Goal: Task Accomplishment & Management: Manage account settings

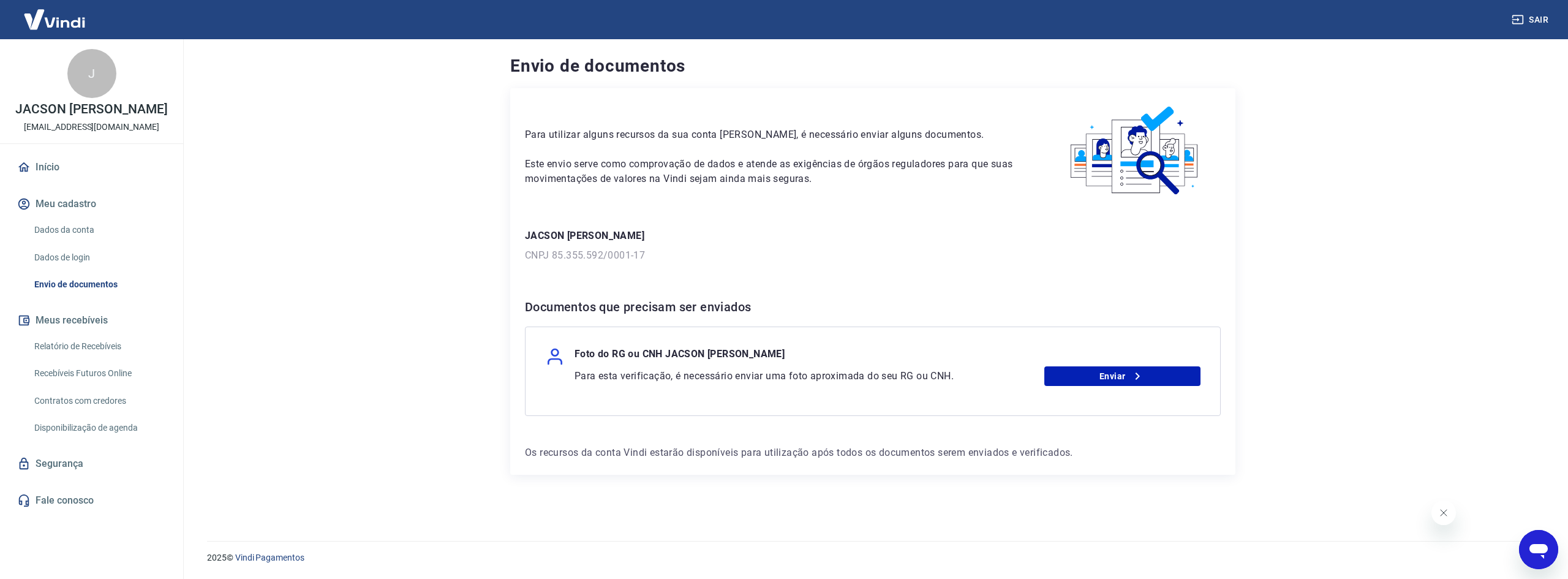
click at [557, 246] on div "JACSON FELIPE PERIN CNPJ 85.355.592/0001-17" at bounding box center [872, 245] width 696 height 34
click at [86, 230] on link "Dados da conta" at bounding box center [99, 230] width 139 height 25
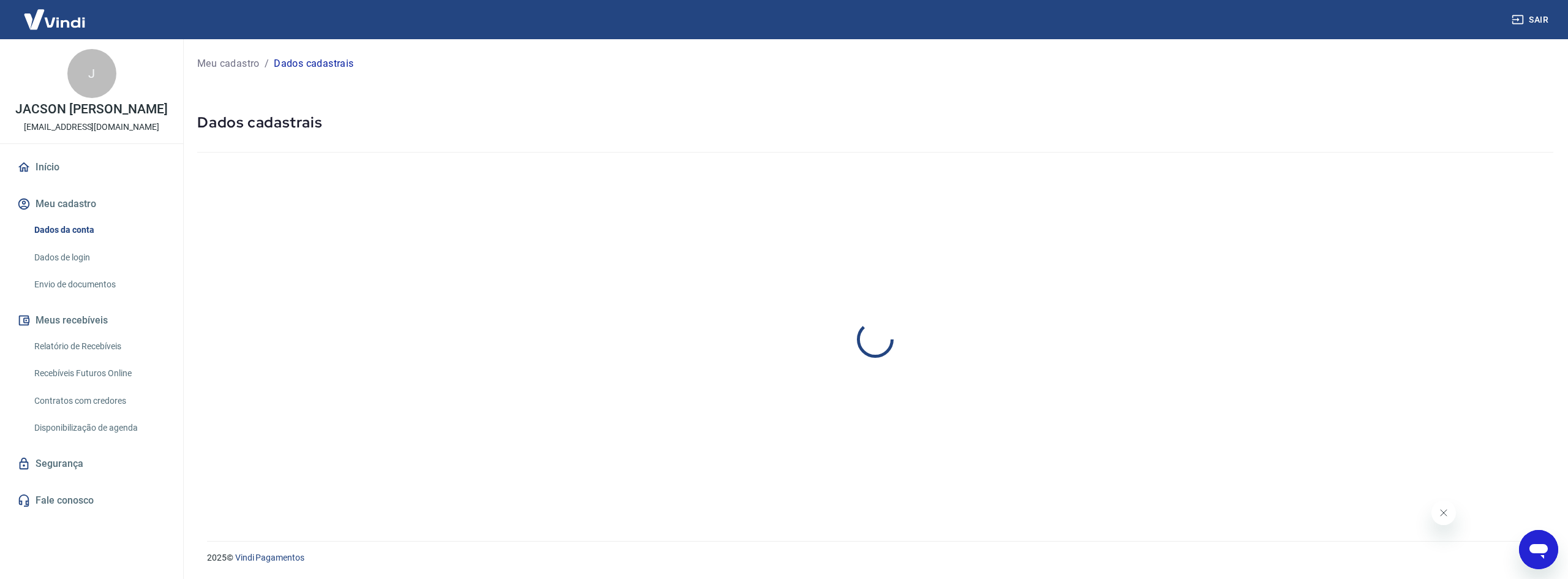
select select "SC"
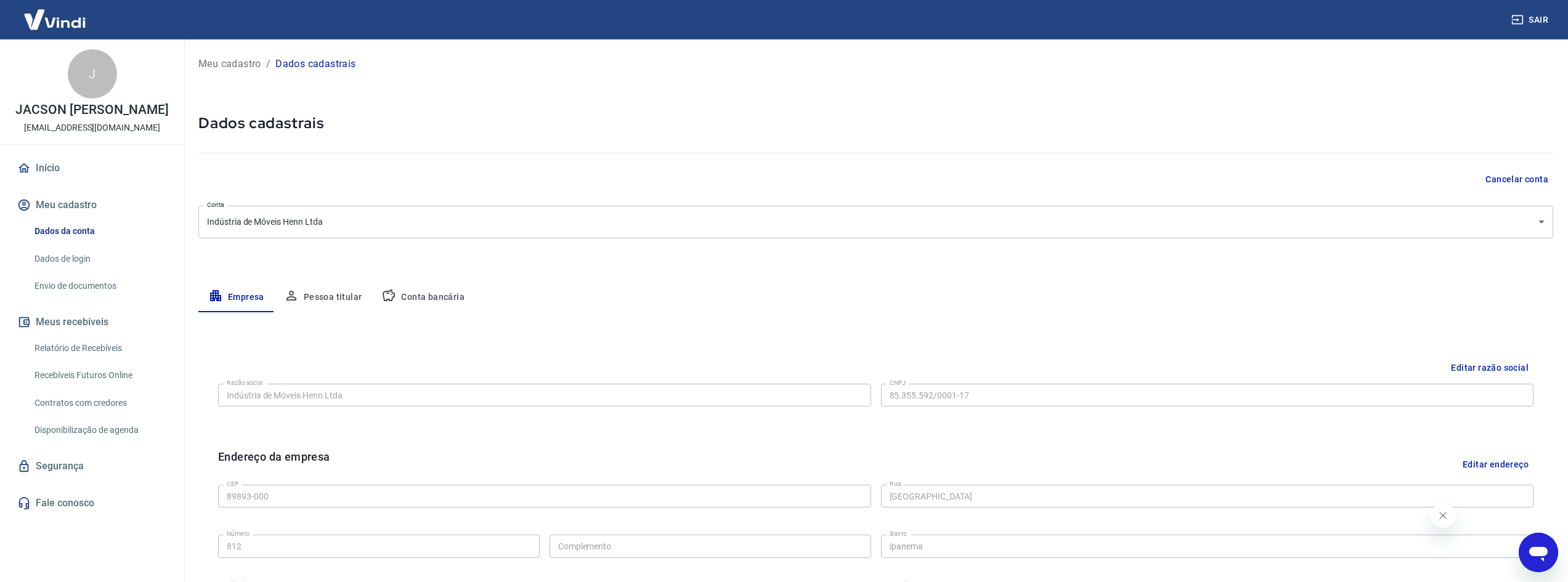
click at [329, 297] on button "Pessoa titular" at bounding box center [323, 297] width 98 height 30
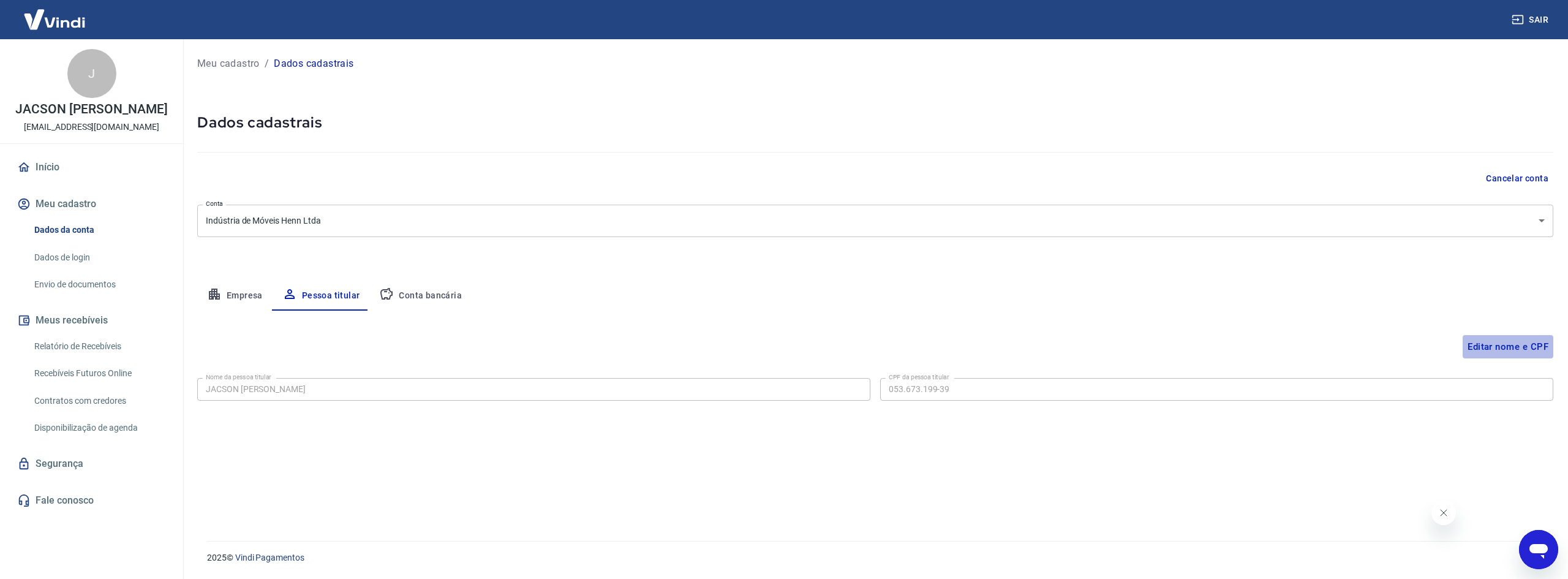
click at [1487, 346] on button "Editar nome e CPF" at bounding box center [1507, 346] width 90 height 23
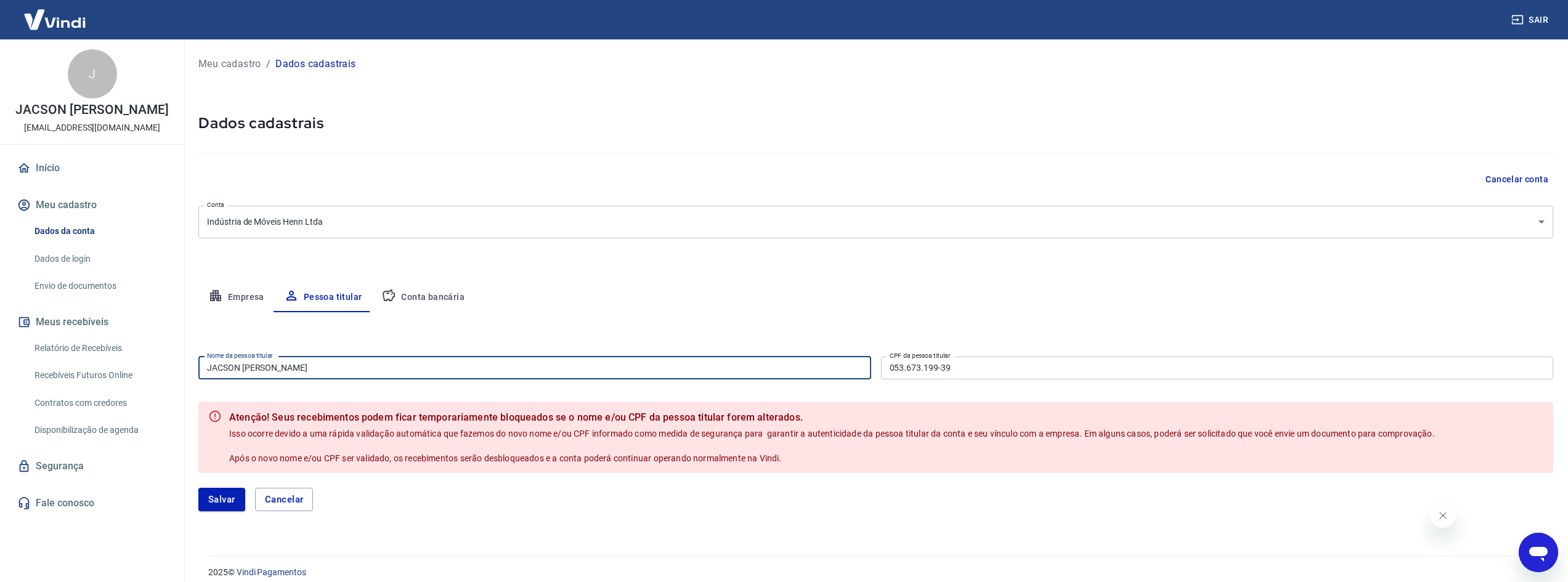
drag, startPoint x: 306, startPoint y: 367, endPoint x: 163, endPoint y: 367, distance: 143.0
click at [163, 367] on div "Sair J JACSON FELIPE PERIN marketing2@henn.com.br Início Meu cadastro Dados da …" at bounding box center [784, 291] width 1568 height 582
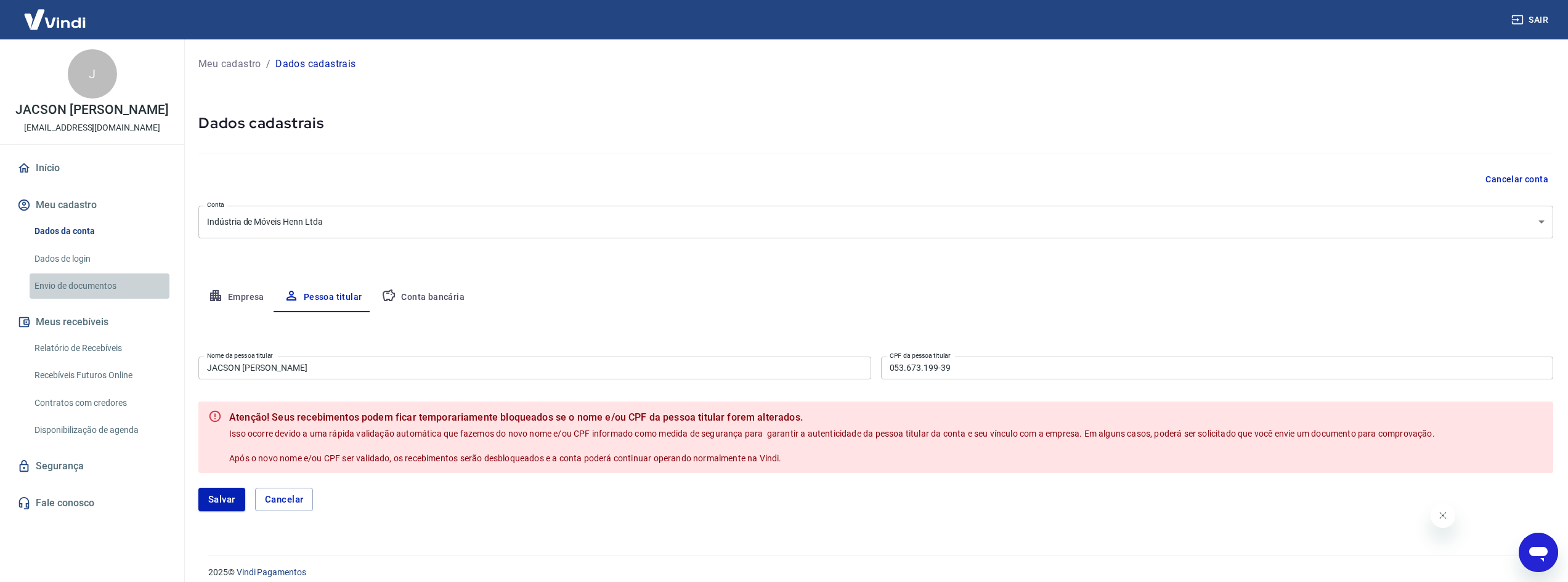
click at [87, 281] on link "Envio de documentos" at bounding box center [100, 286] width 140 height 25
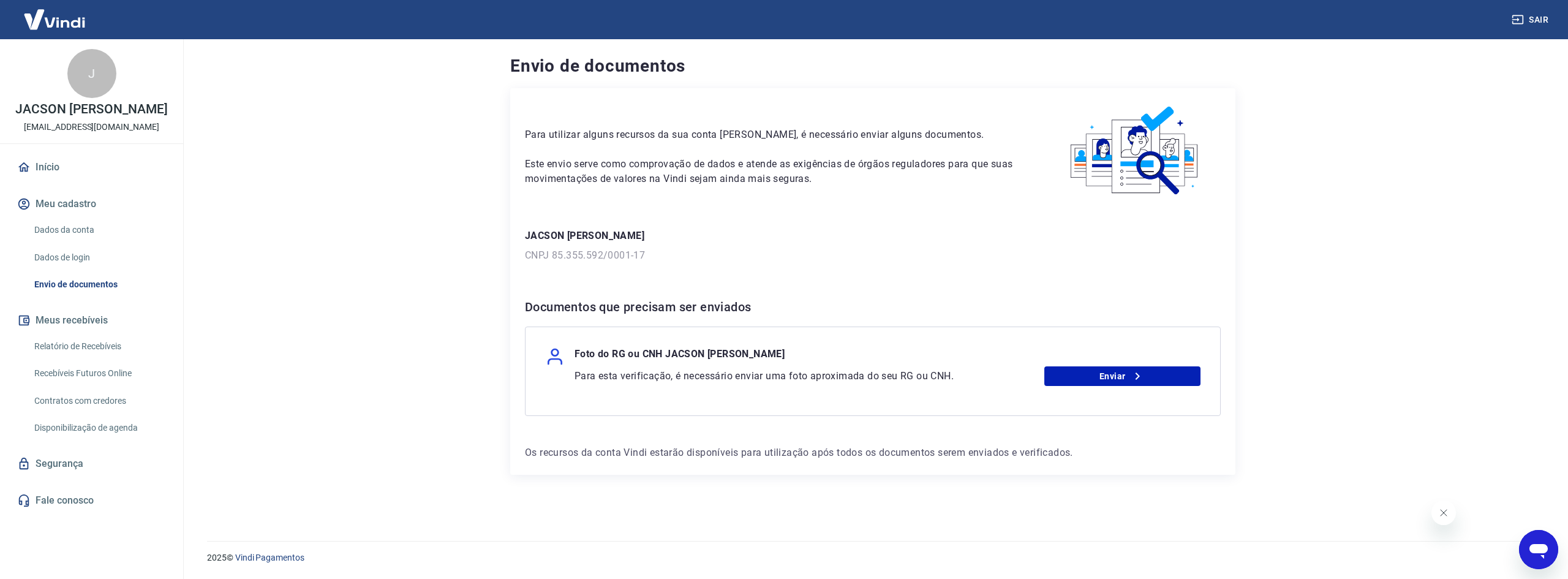
click at [92, 229] on link "Dados da conta" at bounding box center [99, 230] width 139 height 25
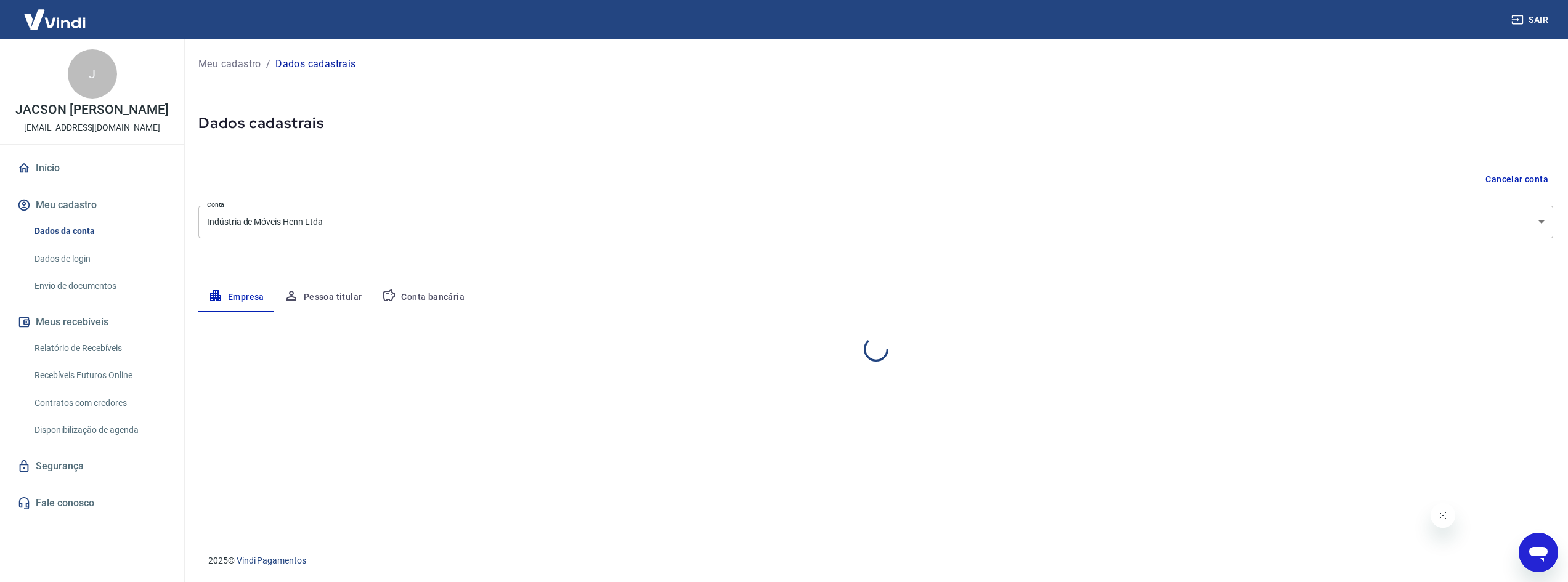
select select "SC"
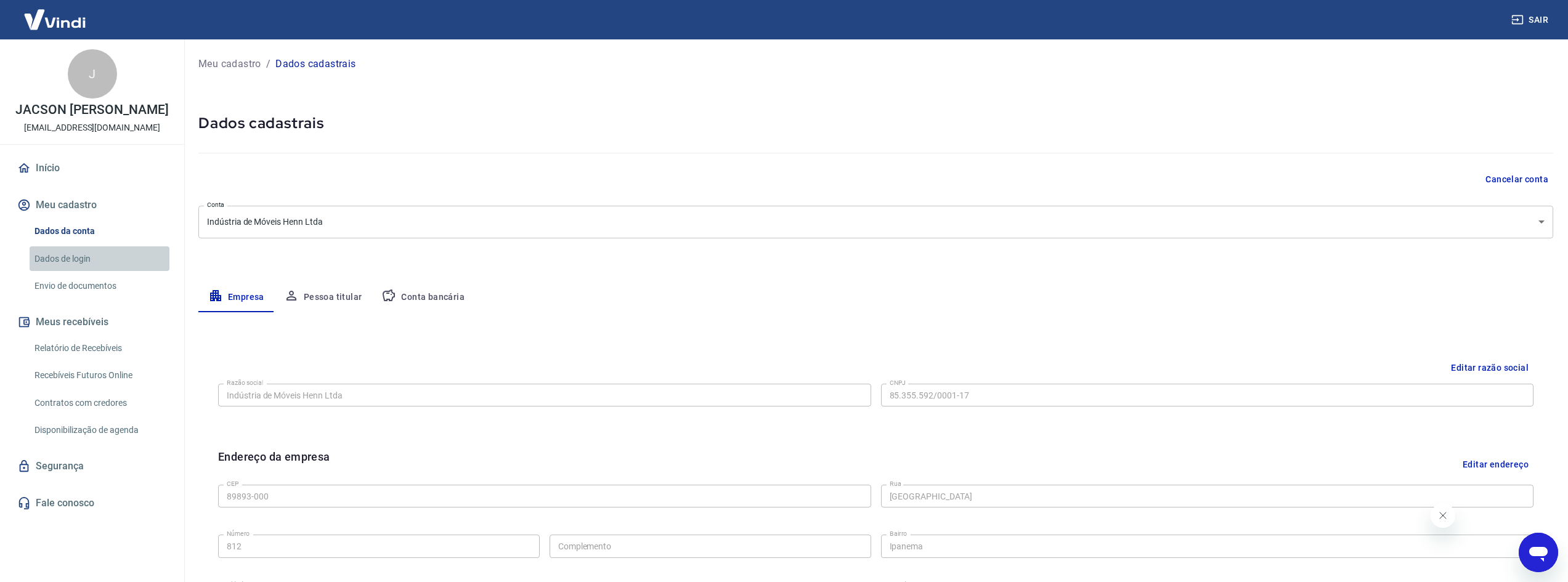
click at [83, 254] on link "Dados de login" at bounding box center [100, 259] width 140 height 25
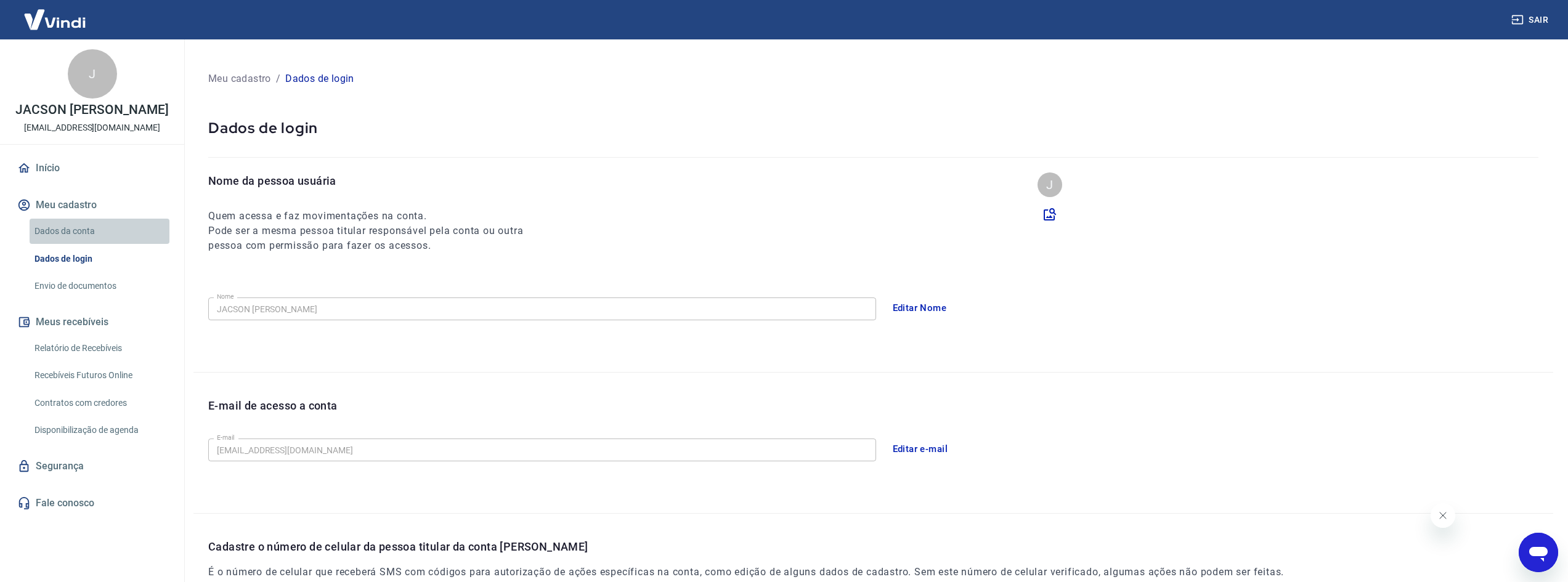
click at [78, 224] on link "Dados da conta" at bounding box center [100, 231] width 140 height 25
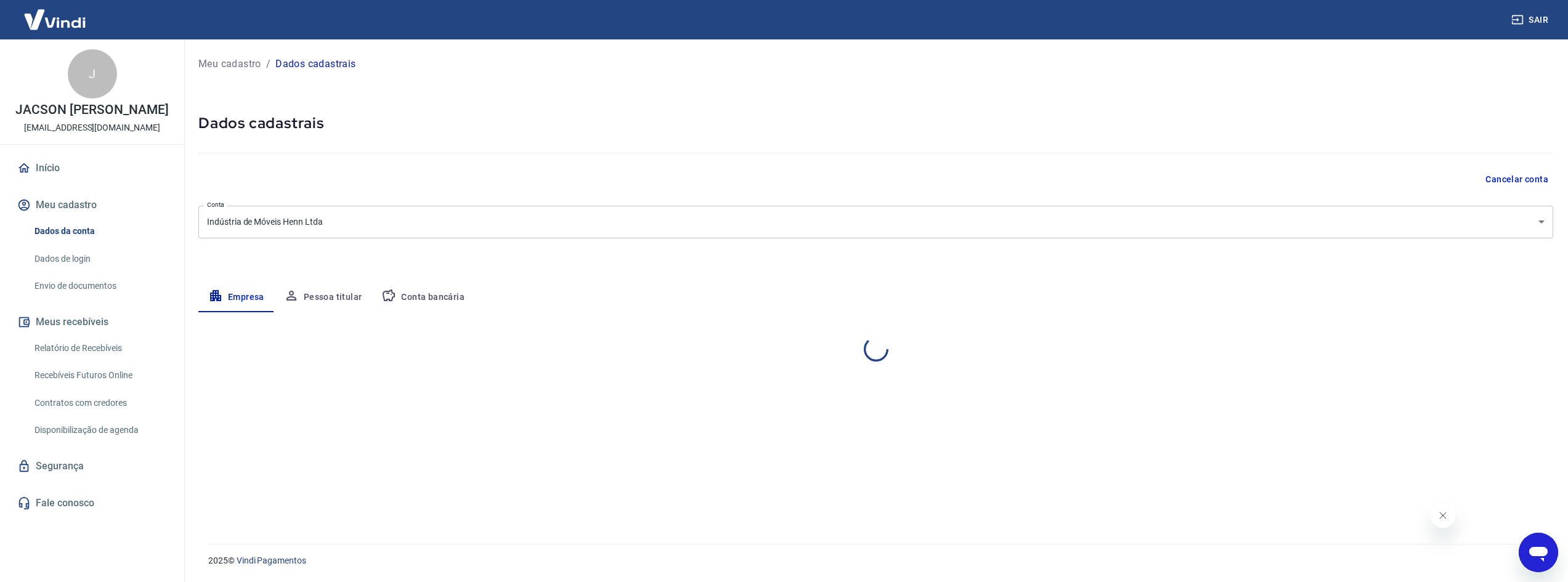
select select "SC"
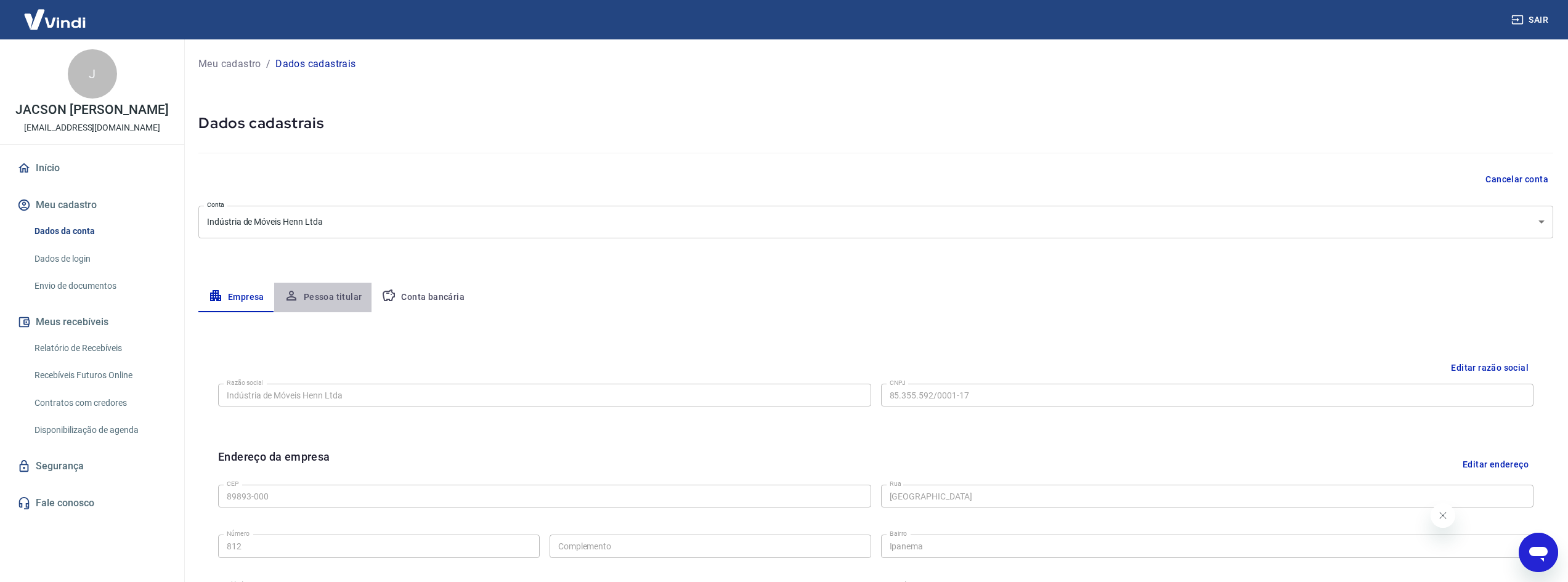
click at [336, 288] on button "Pessoa titular" at bounding box center [323, 297] width 98 height 30
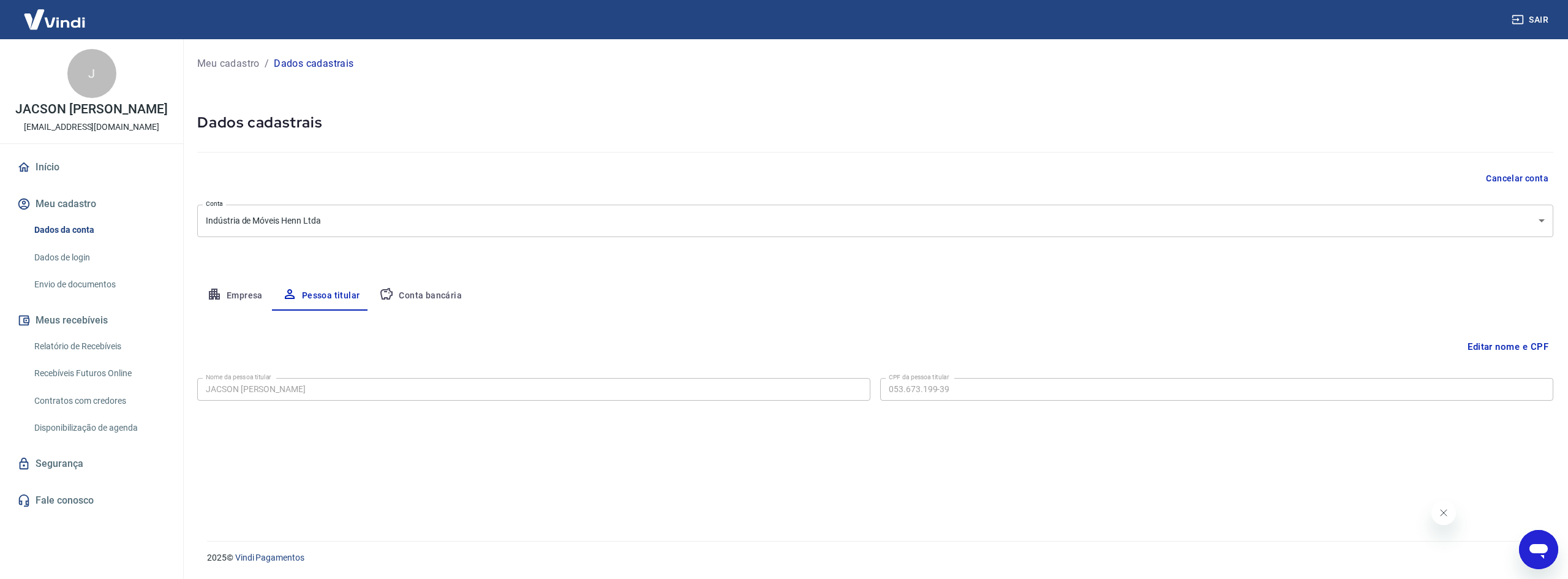
click at [1486, 348] on button "Editar nome e CPF" at bounding box center [1507, 346] width 90 height 23
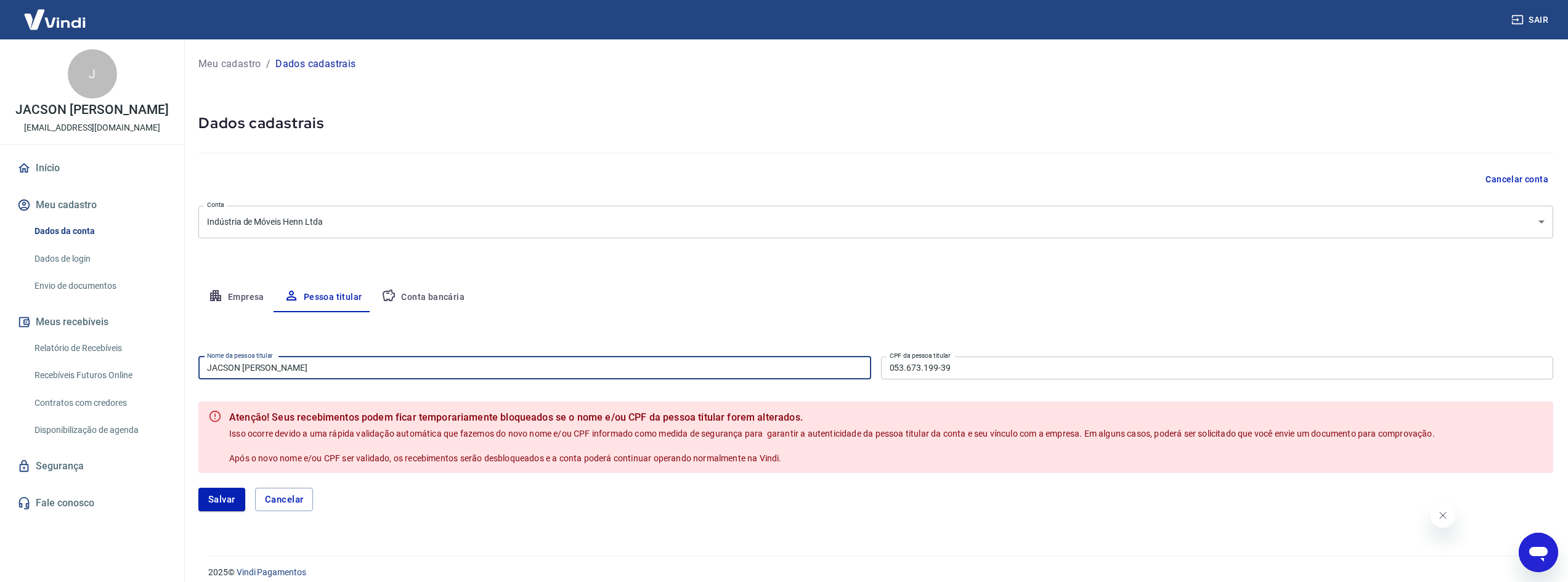
click at [594, 367] on input "JACSON [PERSON_NAME]" at bounding box center [535, 368] width 673 height 23
drag, startPoint x: 594, startPoint y: 367, endPoint x: 20, endPoint y: 351, distance: 574.2
click at [31, 354] on div "Sair J JACSON FELIPE PERIN marketing2@henn.com.br Início Meu cadastro Dados da …" at bounding box center [784, 291] width 1568 height 582
type input "[PERSON_NAME]"
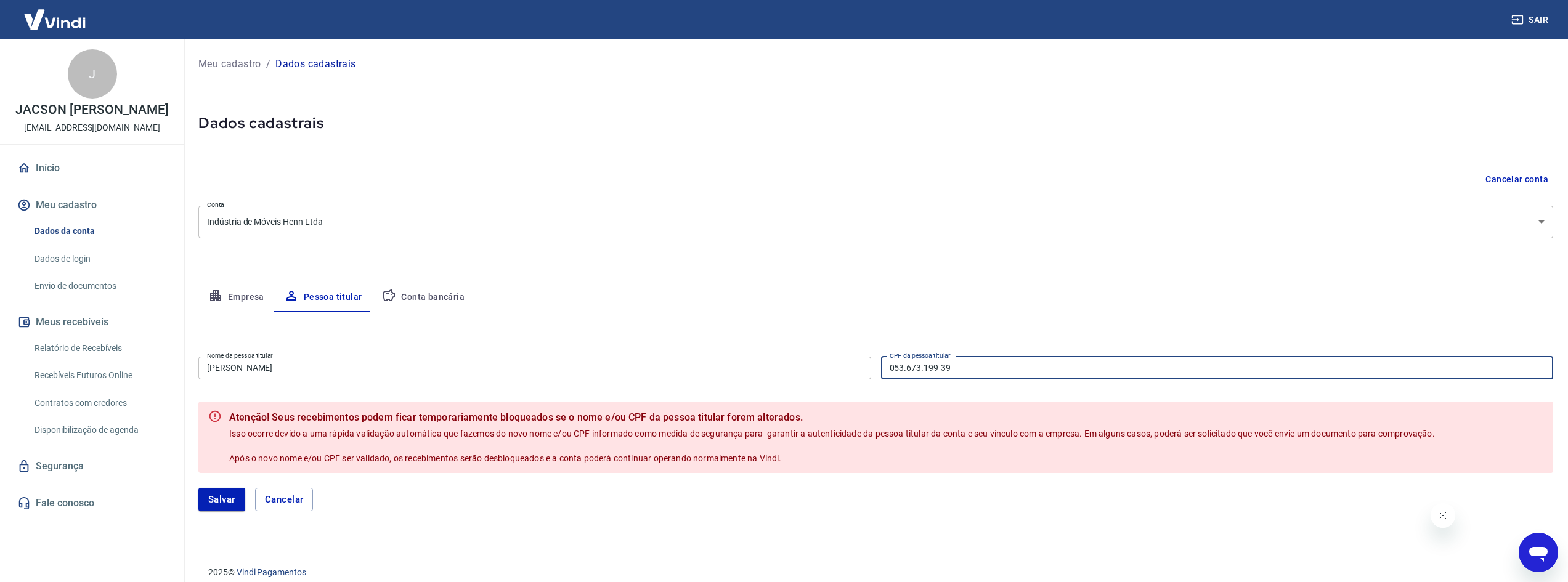
drag, startPoint x: 939, startPoint y: 372, endPoint x: 796, endPoint y: 362, distance: 143.3
click at [807, 362] on div "Nome da pessoa titular Felipe Augusto Henn Nome da pessoa titular CPF da pessoa…" at bounding box center [876, 366] width 1355 height 30
type input "054.405.349-46"
click at [215, 504] on button "Salvar" at bounding box center [222, 499] width 47 height 24
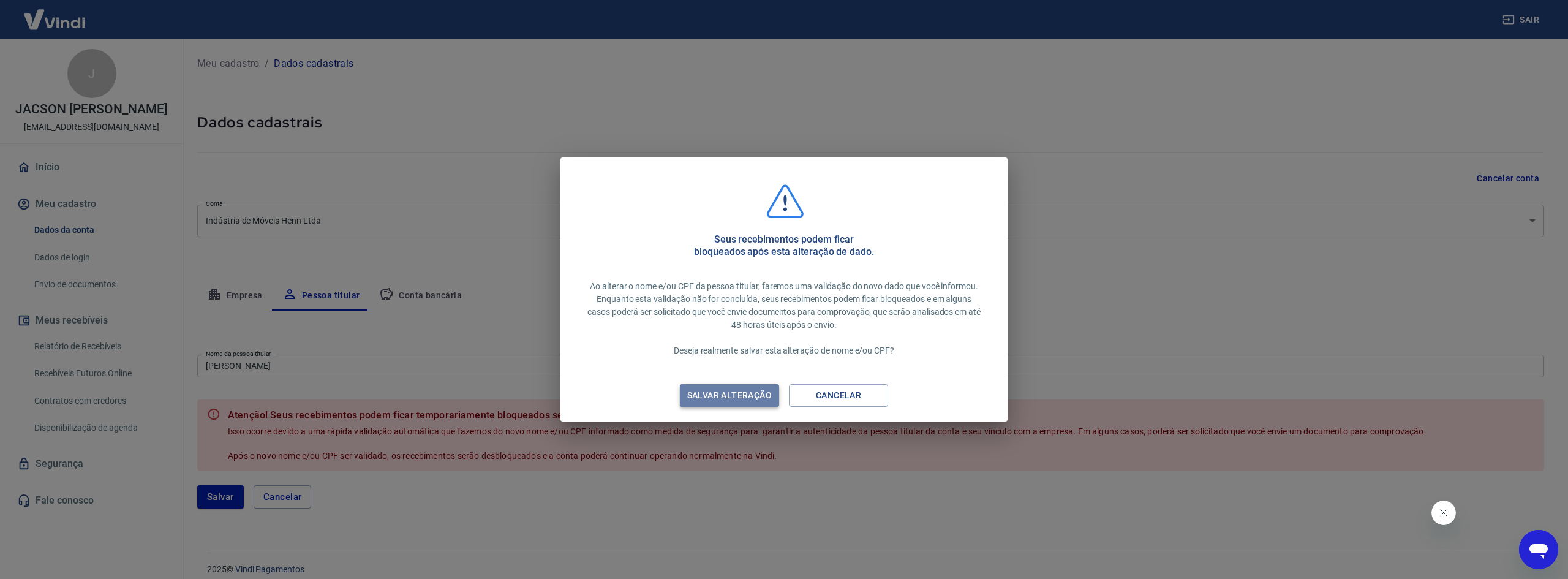
click at [722, 393] on div "Salvar alteração" at bounding box center [729, 395] width 114 height 15
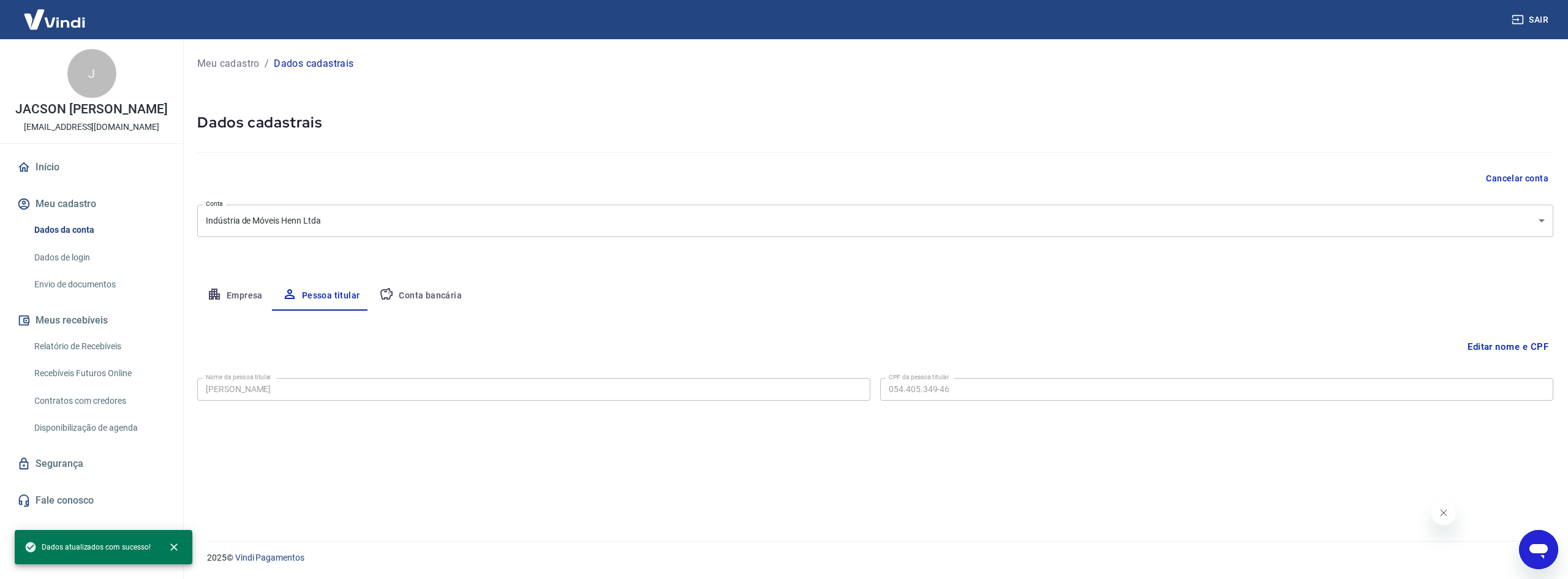
click at [92, 286] on link "Envio de documentos" at bounding box center [99, 284] width 139 height 25
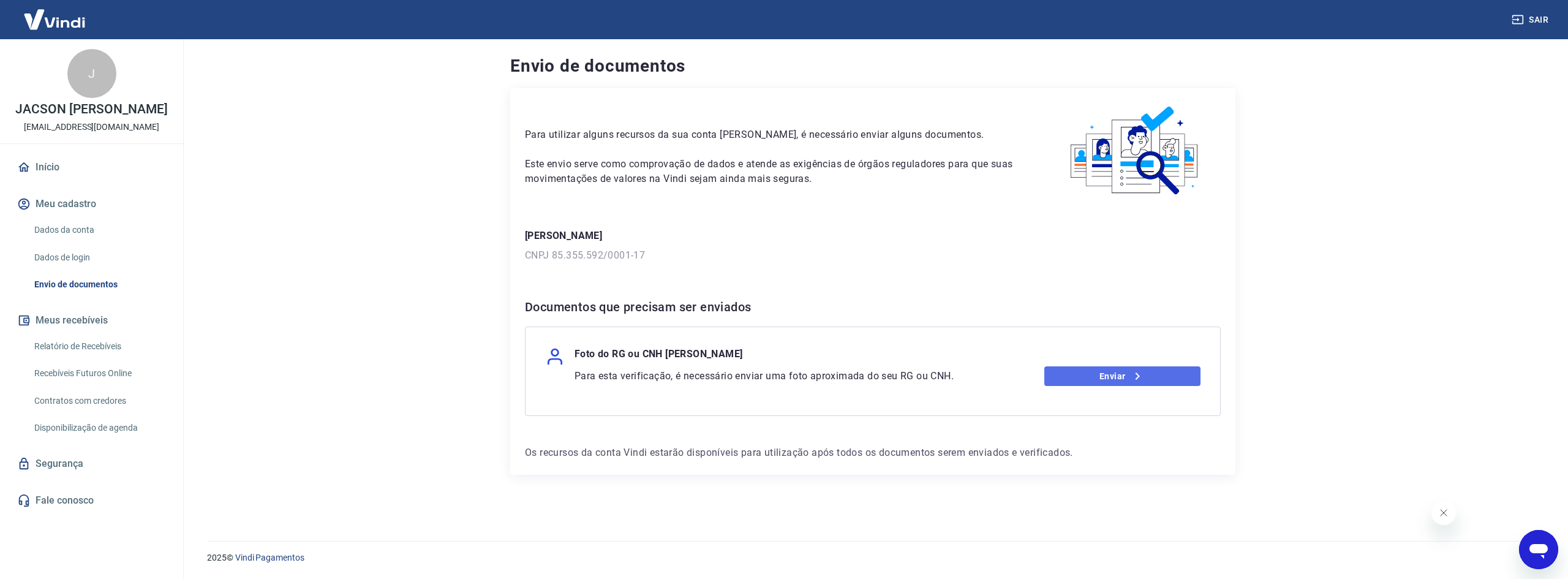
click at [1074, 383] on link "Enviar" at bounding box center [1122, 375] width 157 height 20
click at [1098, 374] on link "Enviar" at bounding box center [1122, 375] width 157 height 20
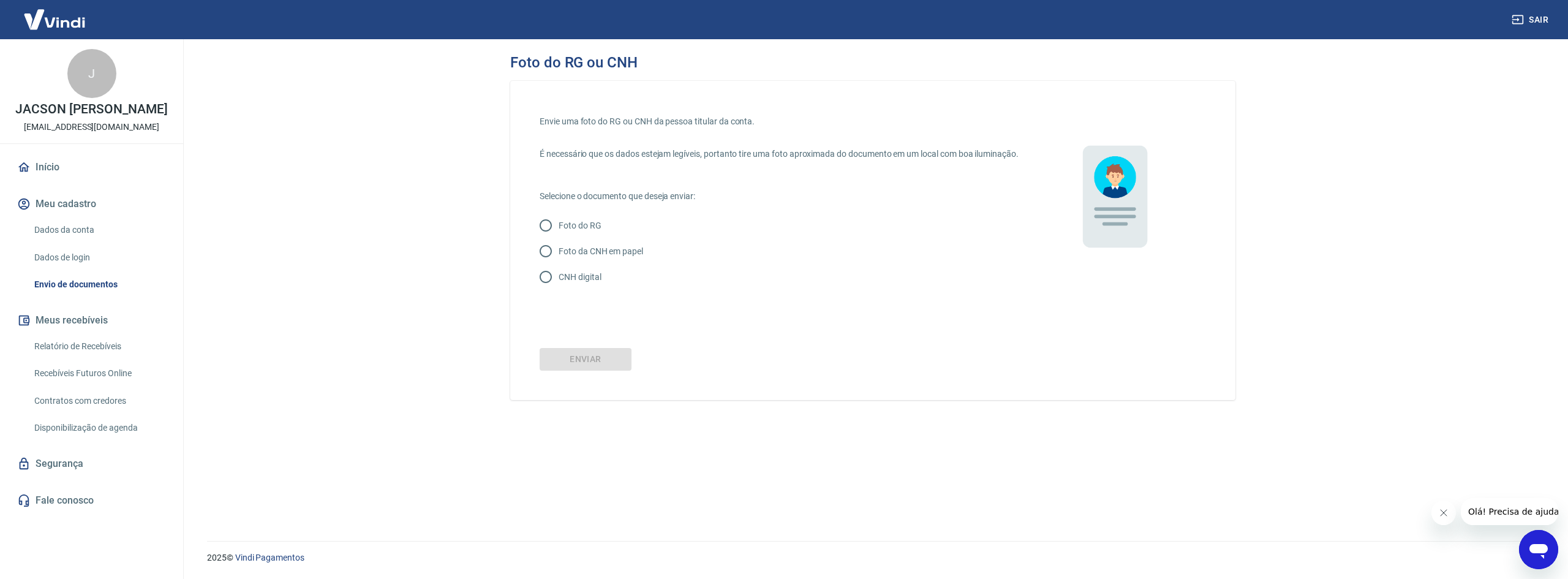
click at [580, 284] on p "CNH digital" at bounding box center [580, 277] width 42 height 13
click at [559, 287] on input "CNH digital" at bounding box center [545, 277] width 26 height 26
radio input "true"
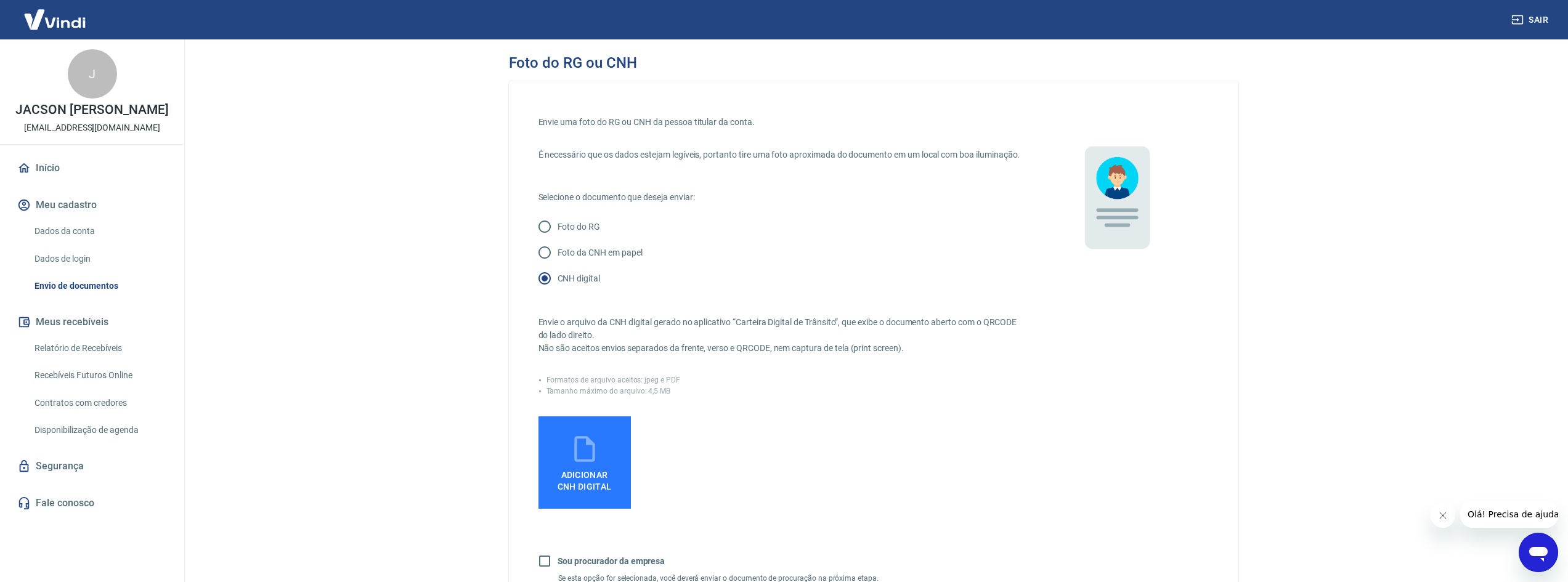
click at [599, 464] on icon at bounding box center [584, 449] width 31 height 30
click at [0, 0] on input "Adicionar CNH Digital" at bounding box center [0, 0] width 0 height 0
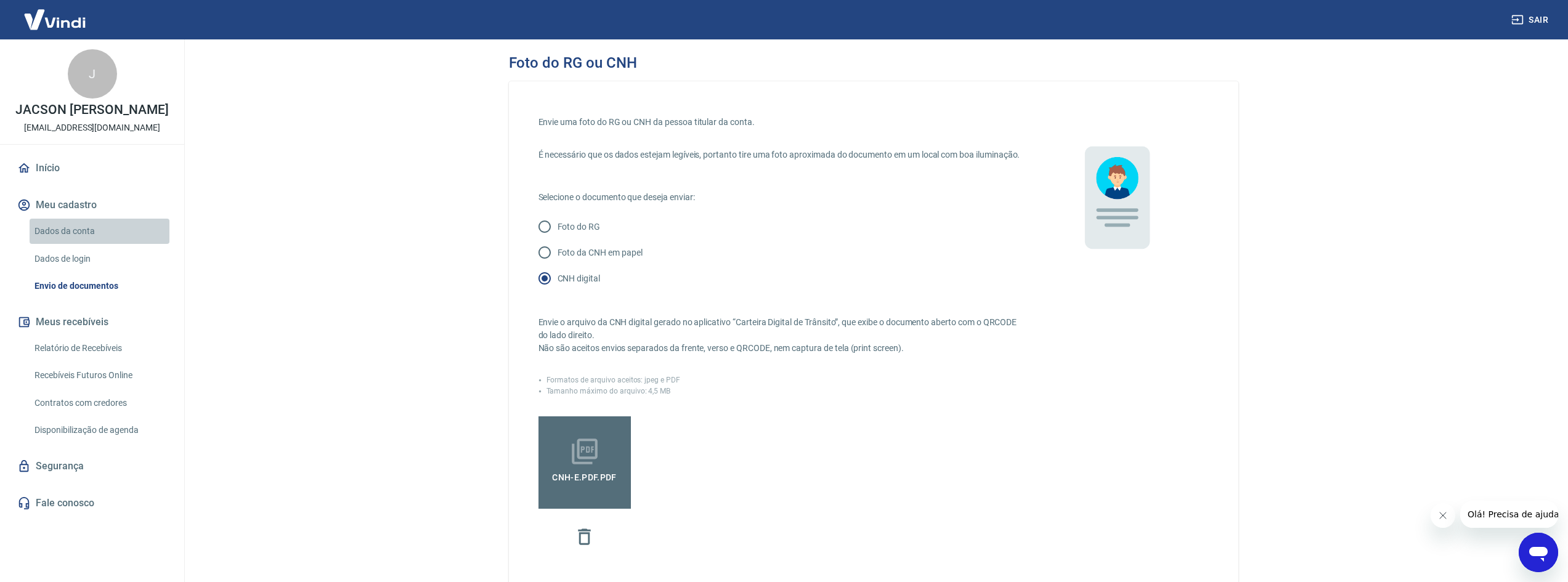
click at [68, 226] on link "Dados da conta" at bounding box center [100, 231] width 140 height 25
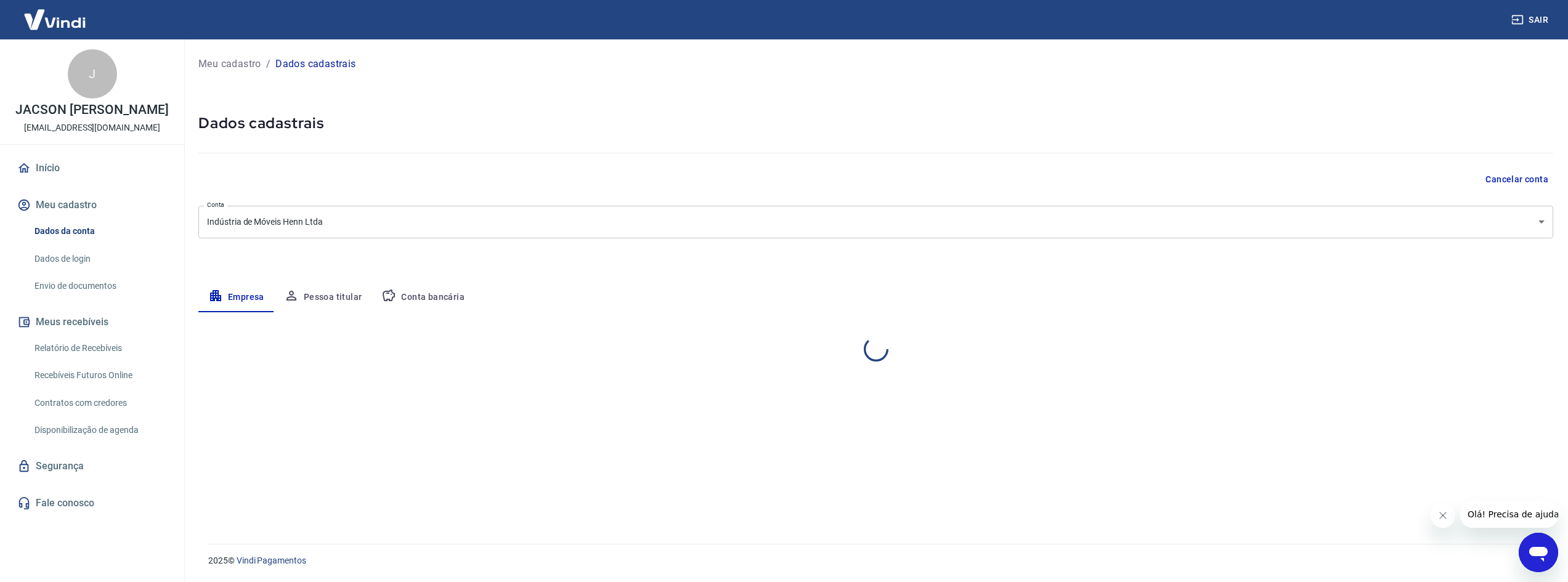
select select "SC"
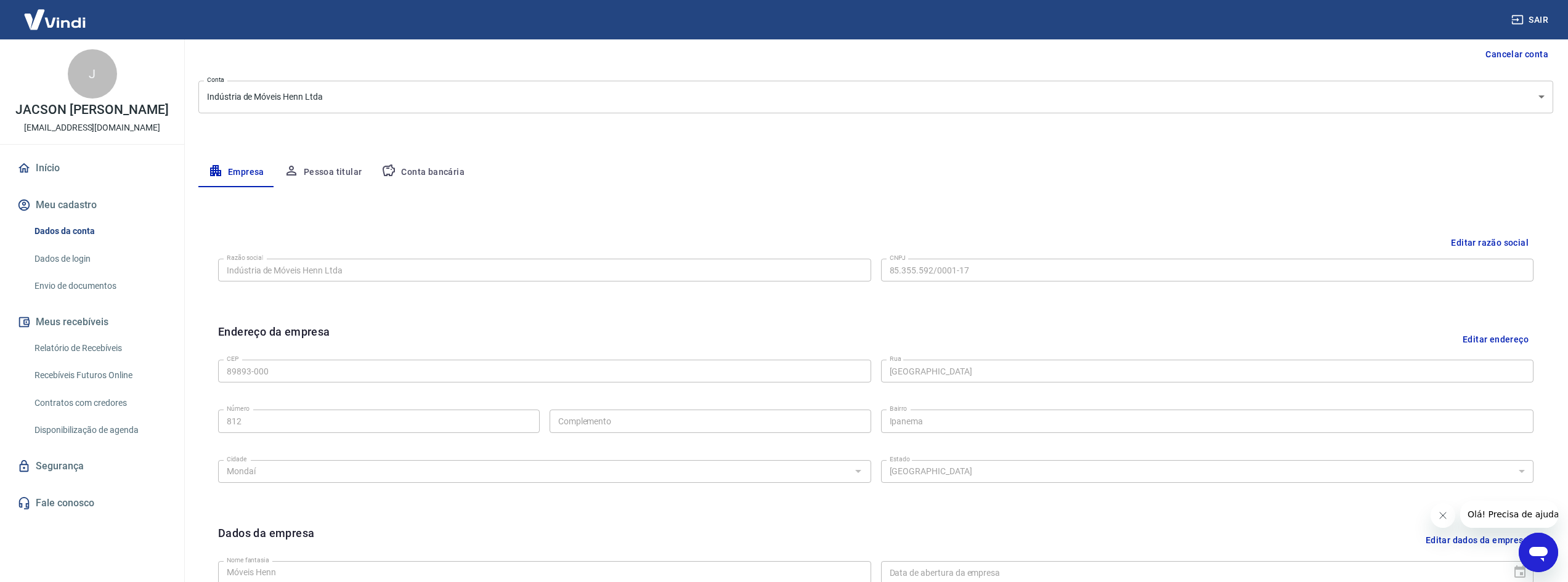
scroll to position [121, 0]
click at [441, 173] on button "Conta bancária" at bounding box center [423, 176] width 103 height 30
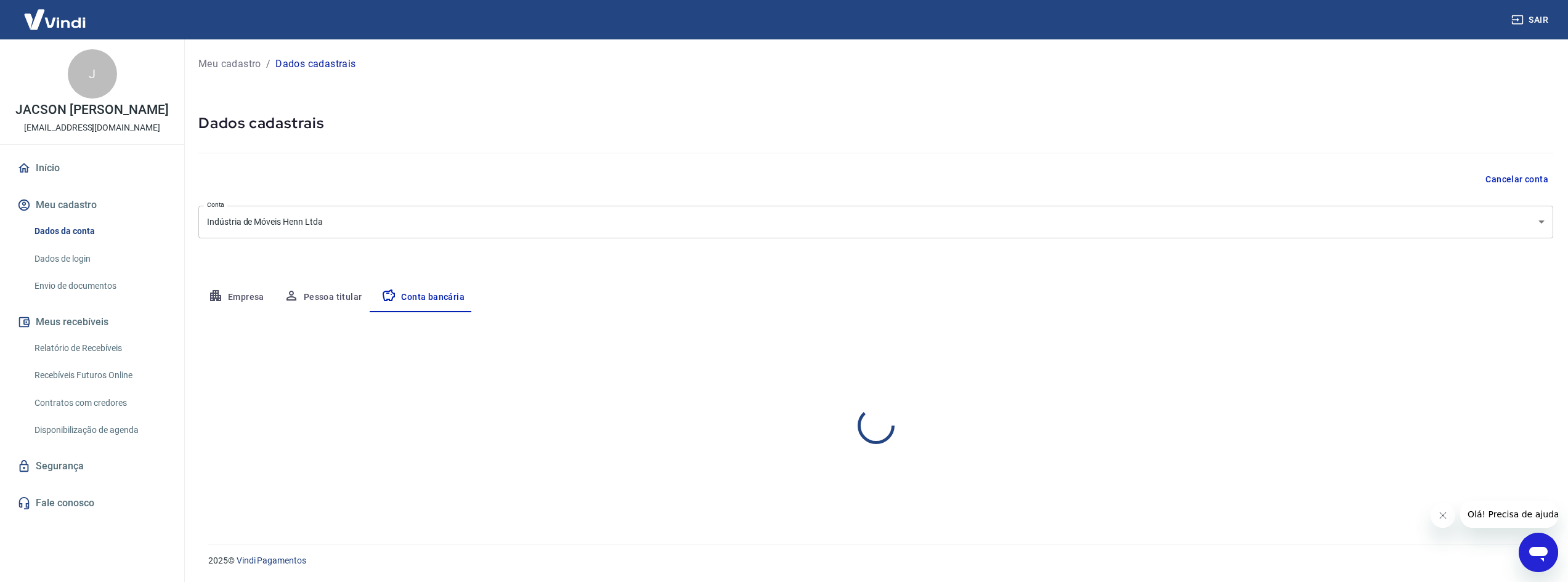
scroll to position [0, 0]
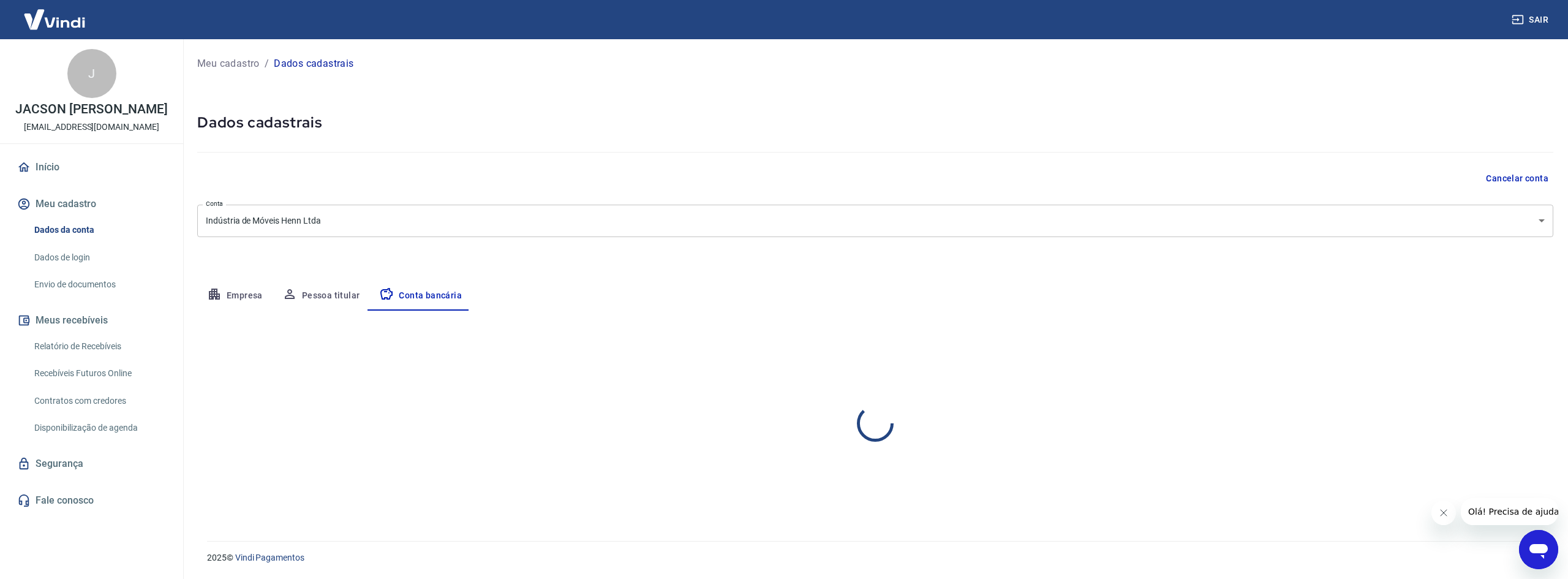
select select "1"
click at [323, 289] on button "Pessoa titular" at bounding box center [321, 296] width 97 height 30
click at [88, 288] on link "Envio de documentos" at bounding box center [99, 284] width 139 height 25
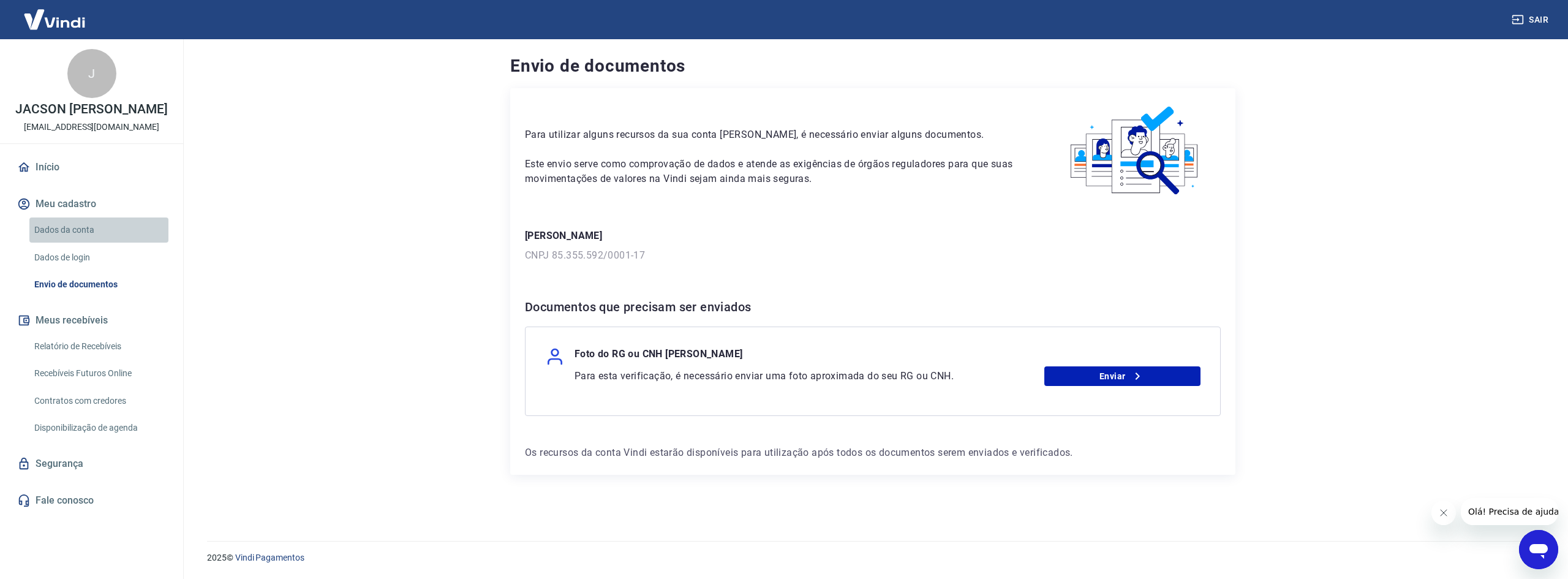
click at [48, 226] on link "Dados da conta" at bounding box center [99, 230] width 139 height 25
select select "SC"
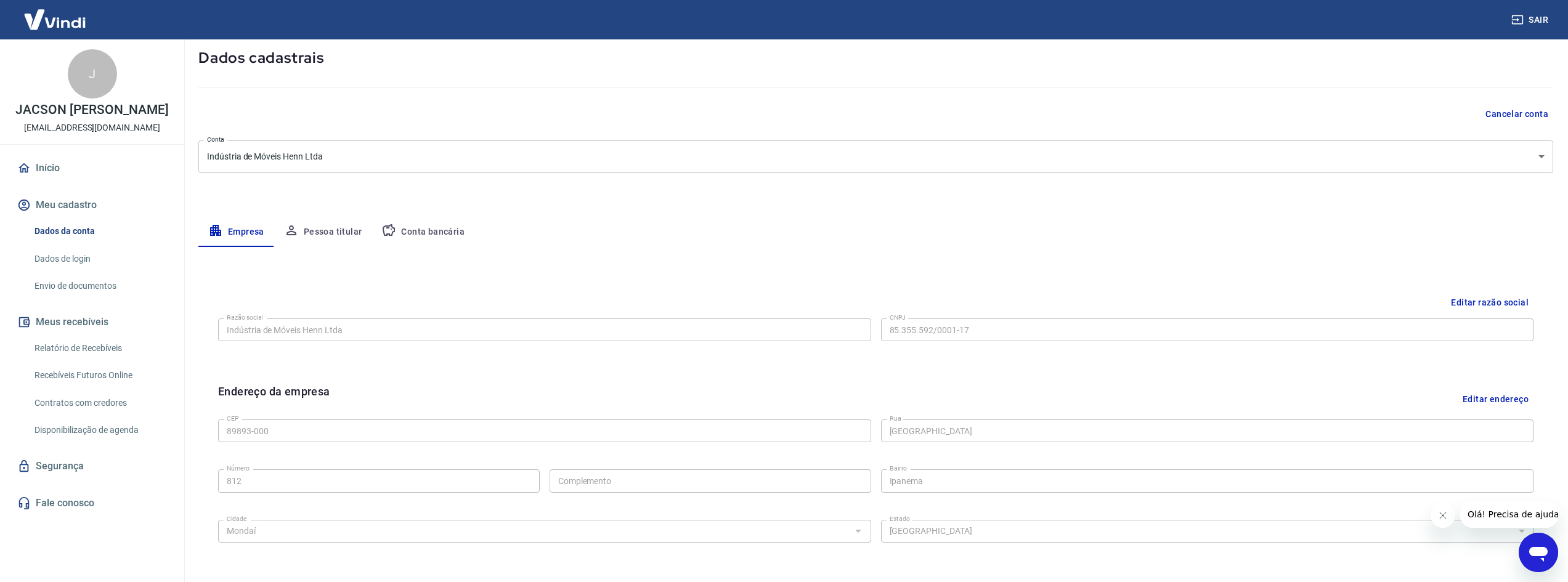
scroll to position [123, 0]
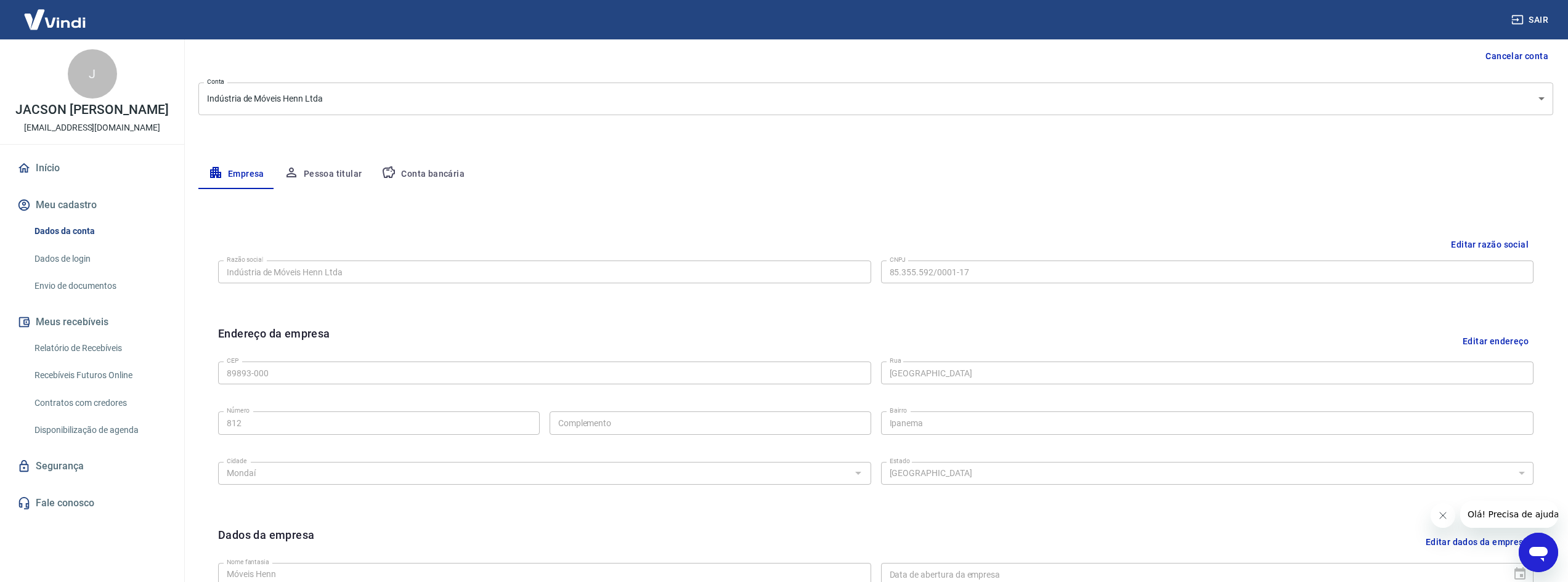
click at [313, 172] on button "Pessoa titular" at bounding box center [323, 174] width 98 height 30
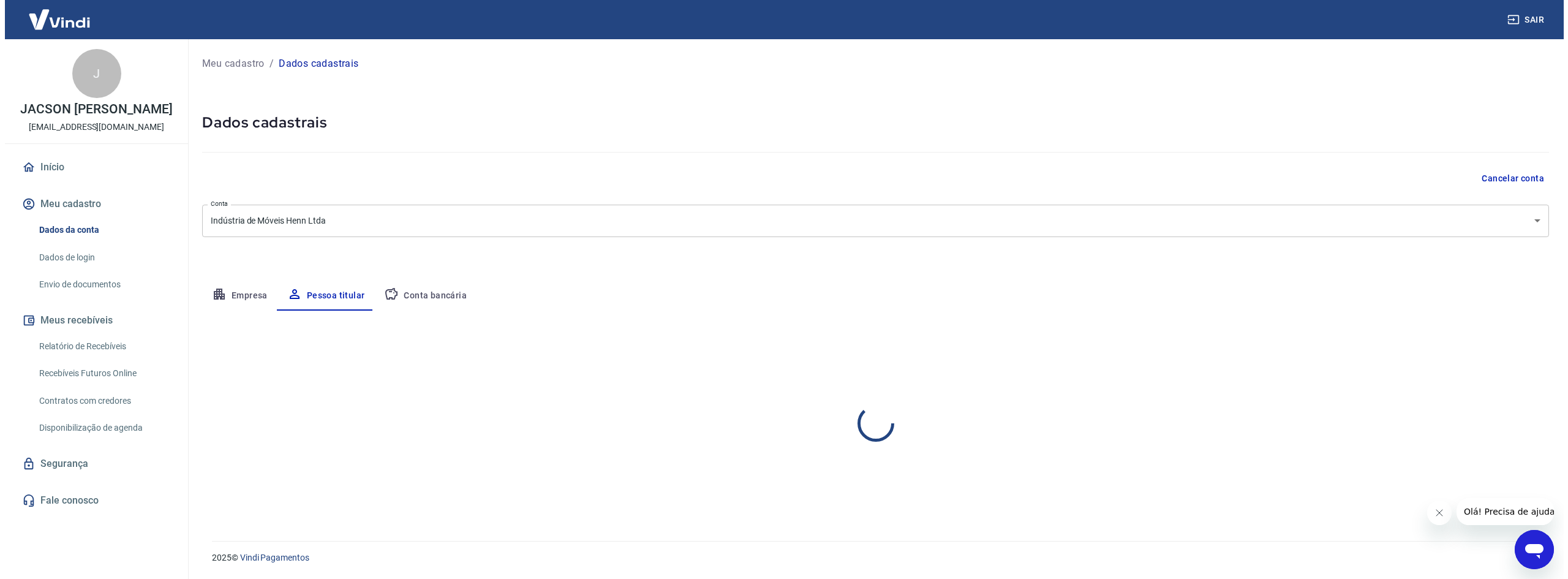
scroll to position [0, 0]
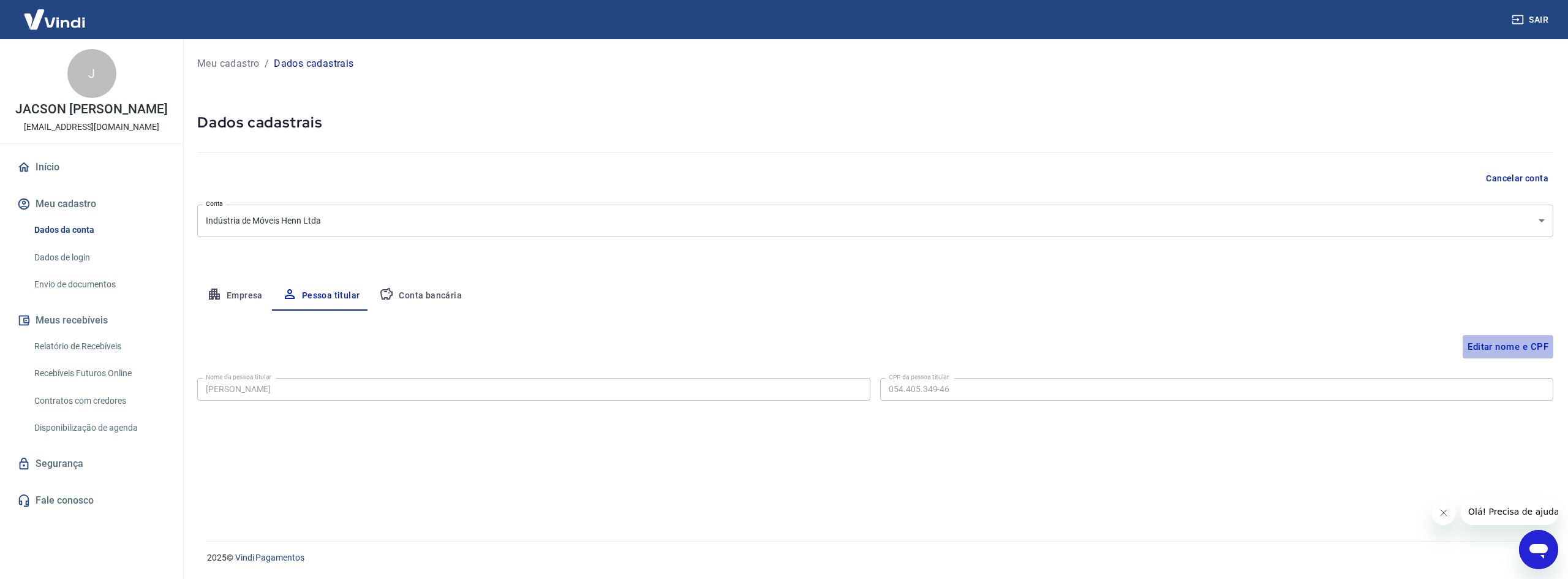
click at [1508, 351] on button "Editar nome e CPF" at bounding box center [1507, 346] width 90 height 23
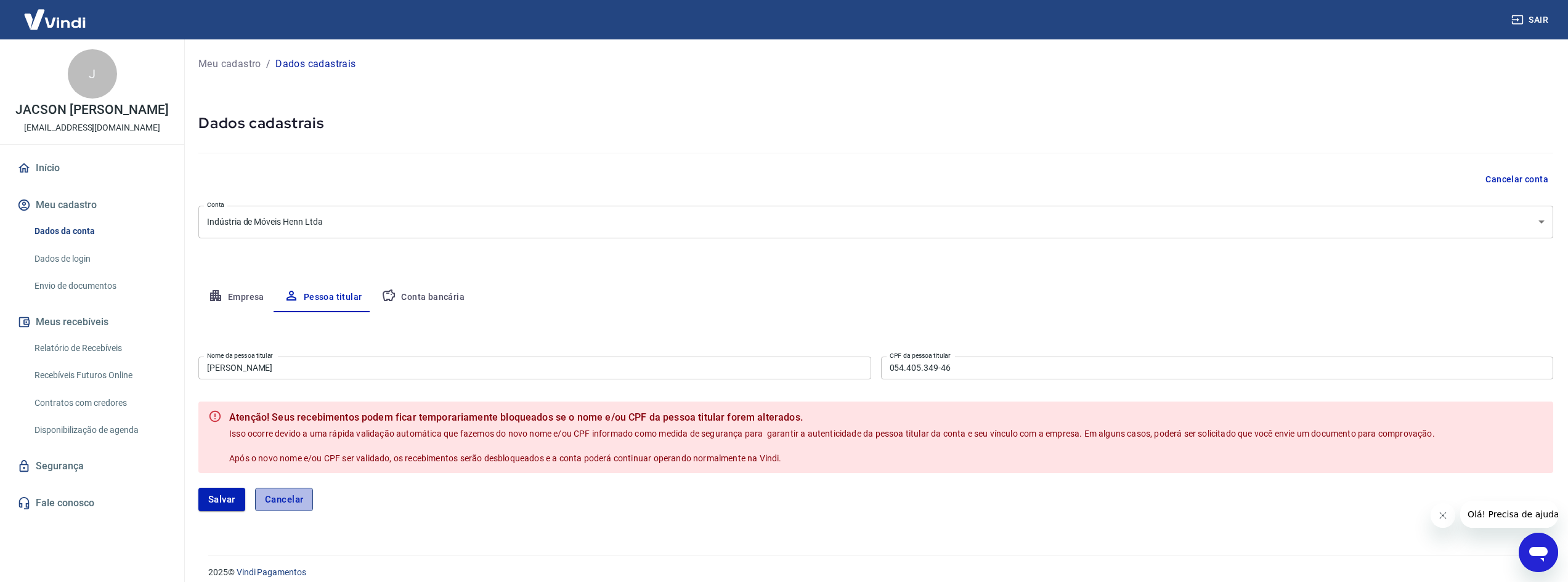
click at [307, 495] on button "Cancelar" at bounding box center [284, 499] width 58 height 24
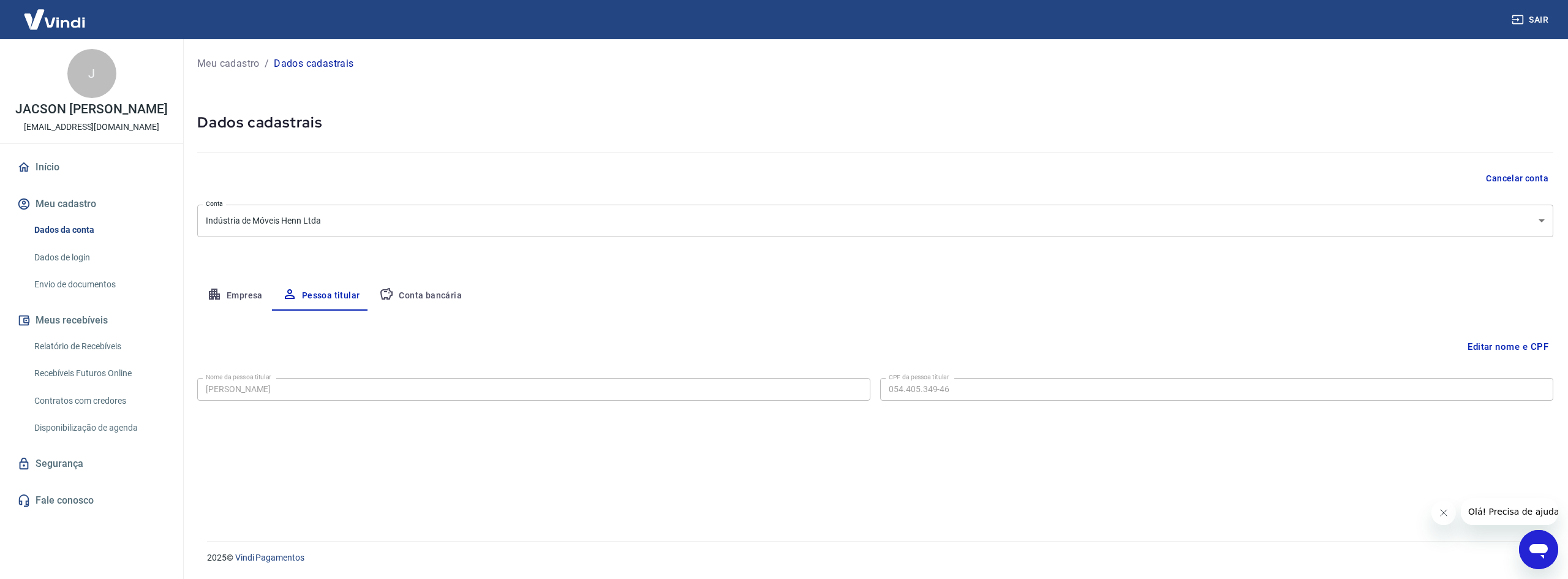
click at [95, 286] on link "Envio de documentos" at bounding box center [99, 284] width 139 height 25
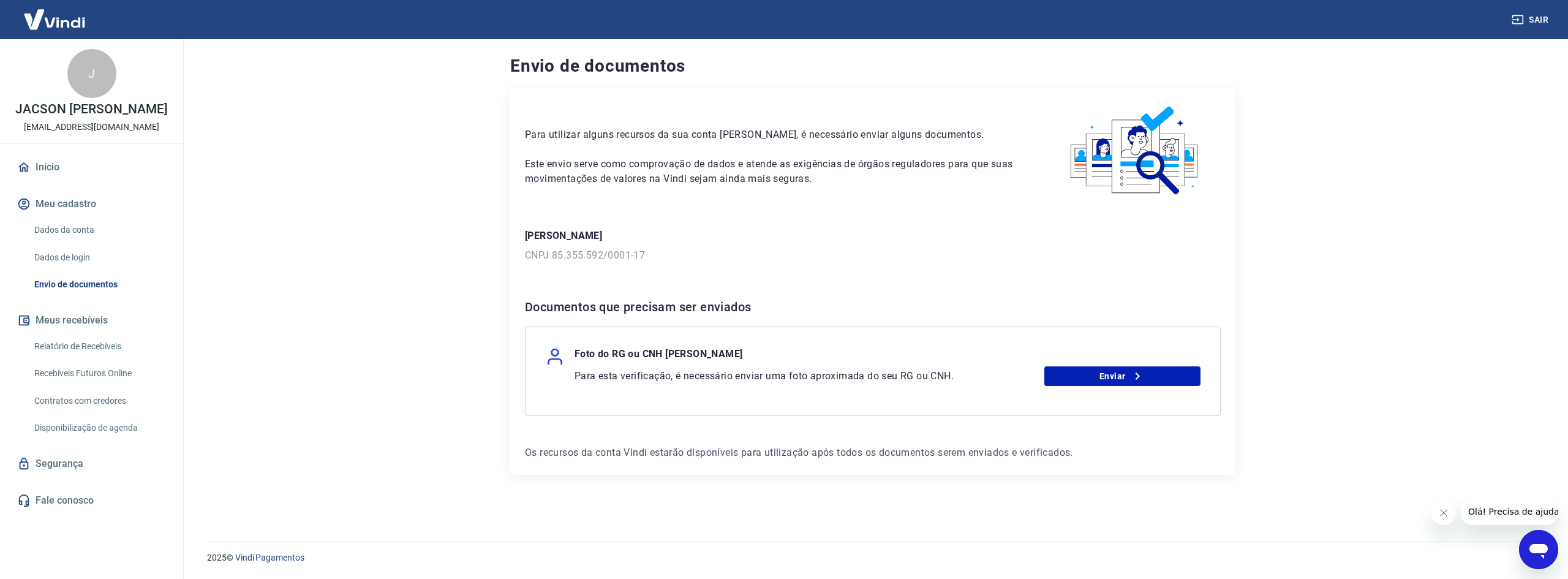
click at [1110, 365] on div "Foto do RG ou CNH Felipe Augusto Henn" at bounding box center [872, 356] width 655 height 20
click at [1115, 376] on link "Enviar" at bounding box center [1122, 375] width 157 height 20
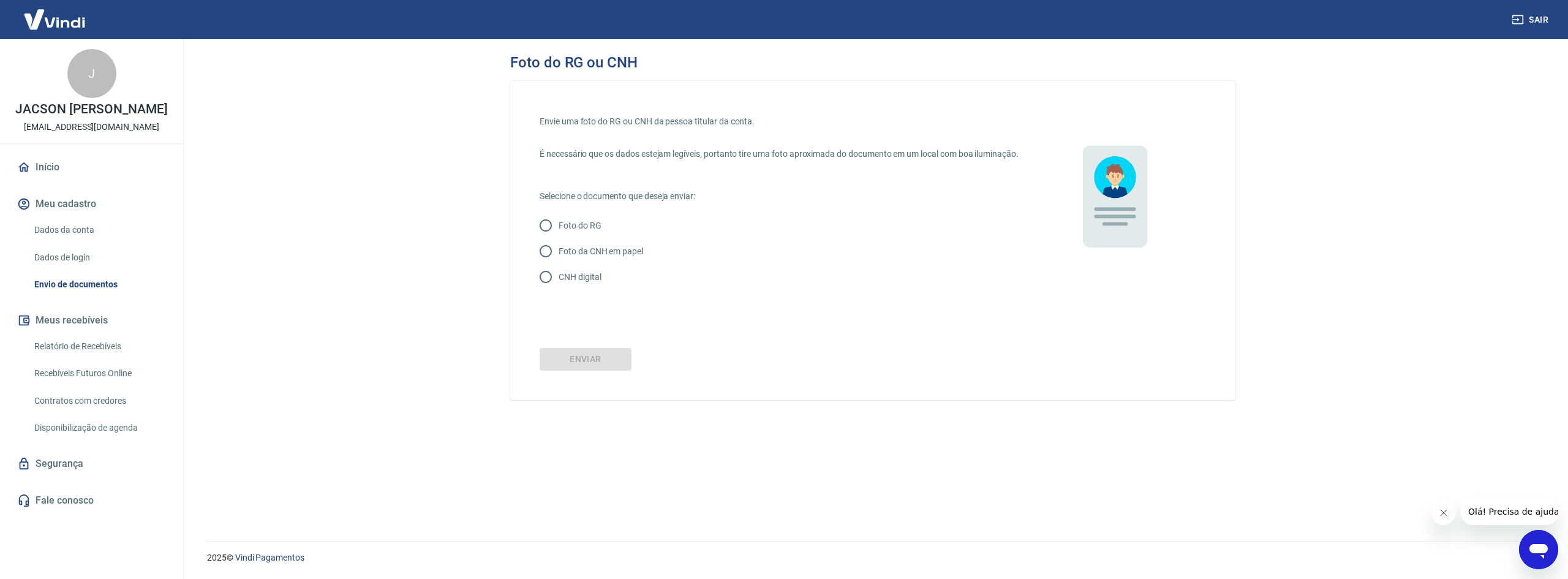
click at [550, 290] on input "CNH digital" at bounding box center [545, 277] width 26 height 26
radio input "true"
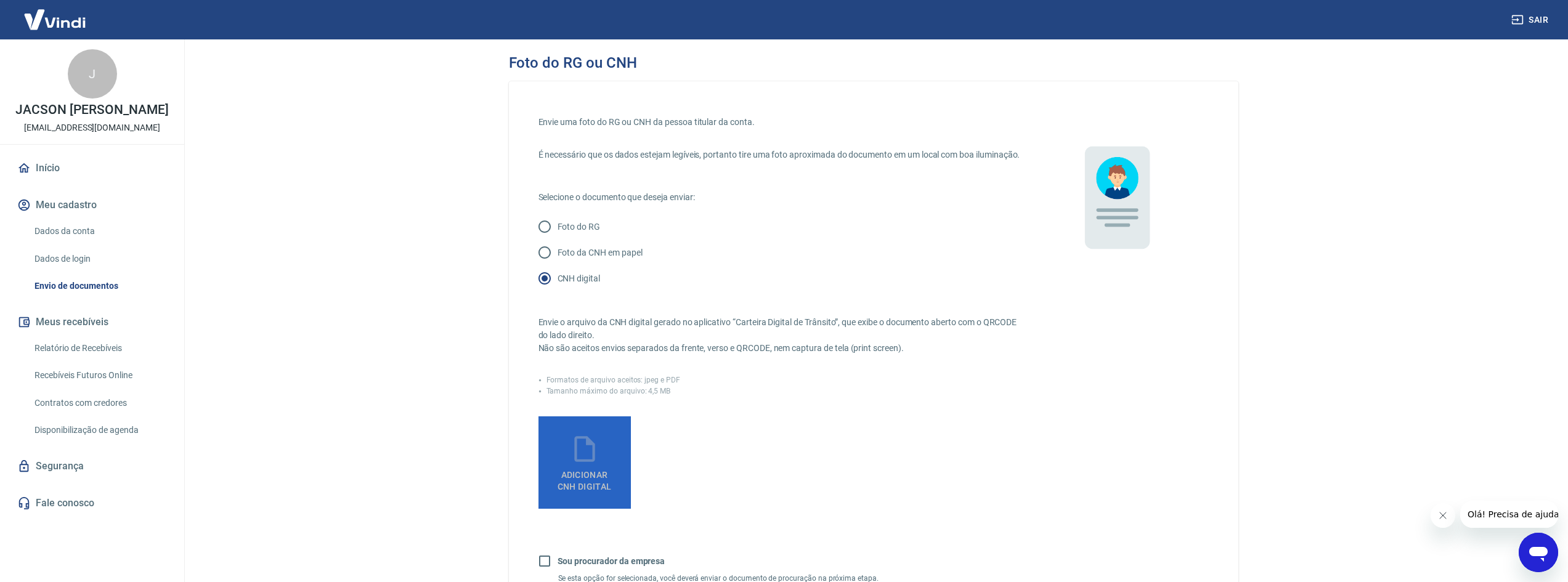
click at [606, 449] on label "Adicionar CNH Digital" at bounding box center [584, 462] width 92 height 92
click at [0, 0] on input "Adicionar CNH Digital" at bounding box center [0, 0] width 0 height 0
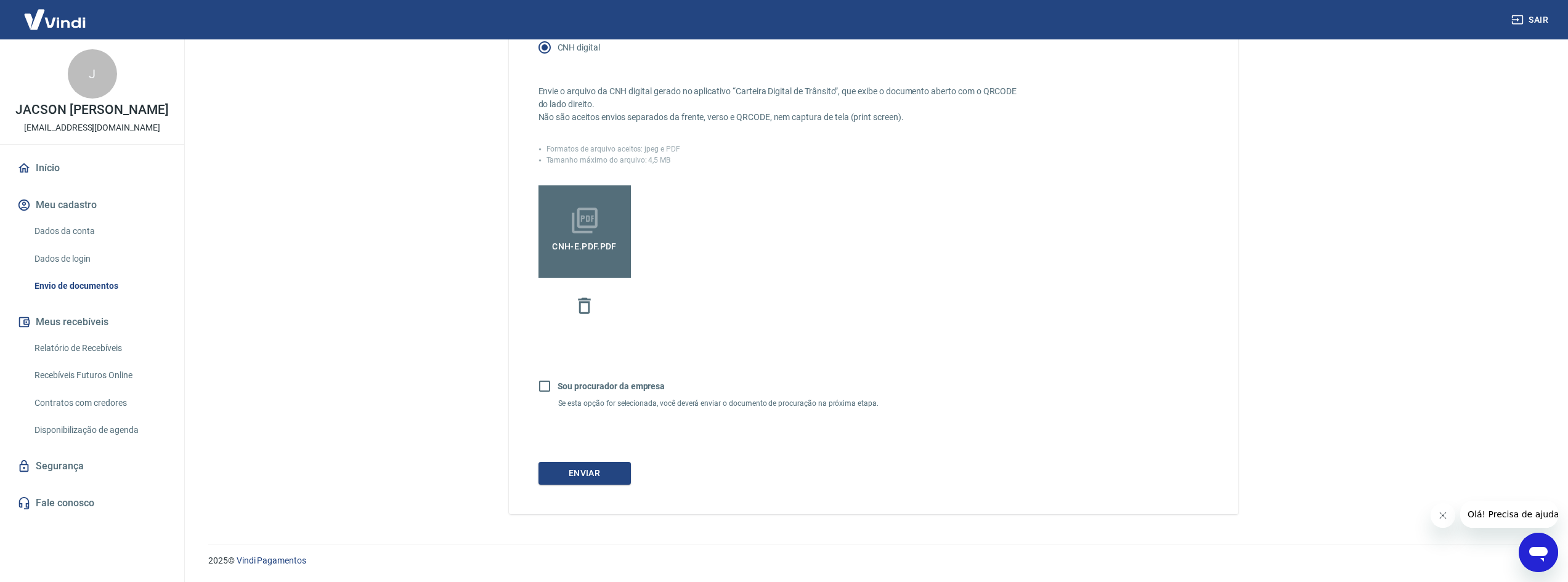
scroll to position [244, 0]
click at [589, 470] on button "Enviar" at bounding box center [584, 473] width 92 height 23
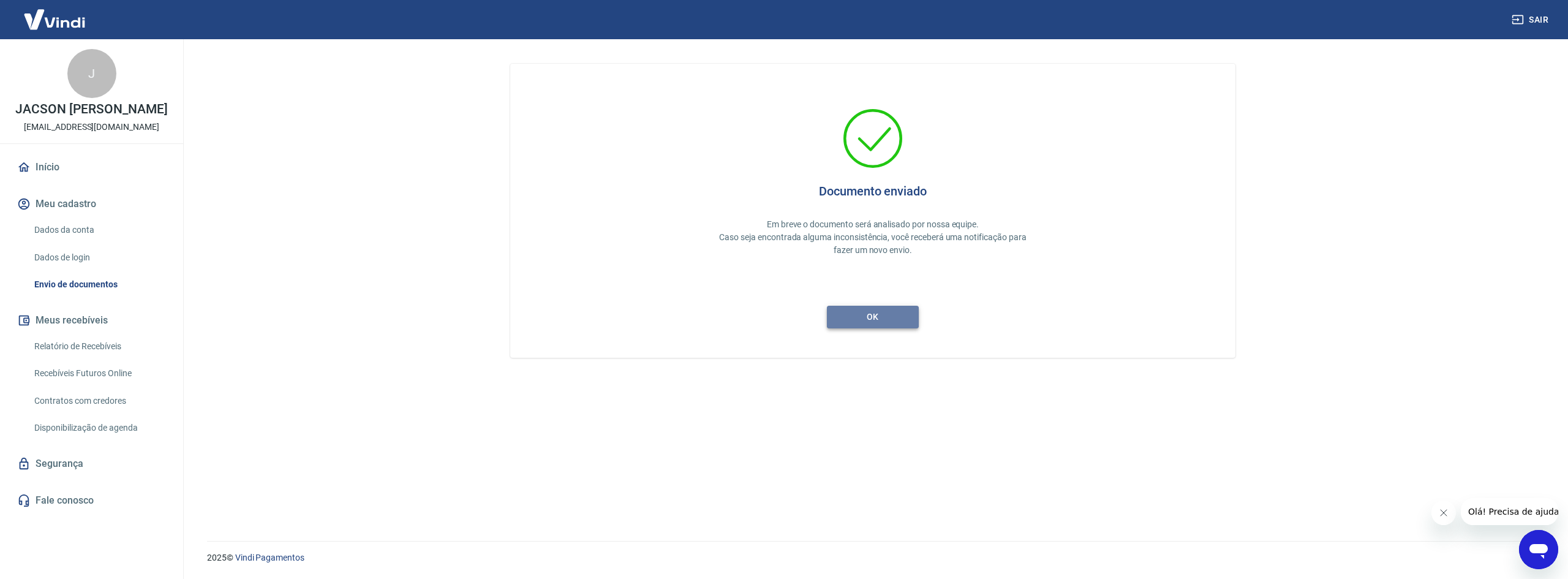
click at [877, 317] on button "ok" at bounding box center [872, 317] width 92 height 23
